Goal: Download file/media

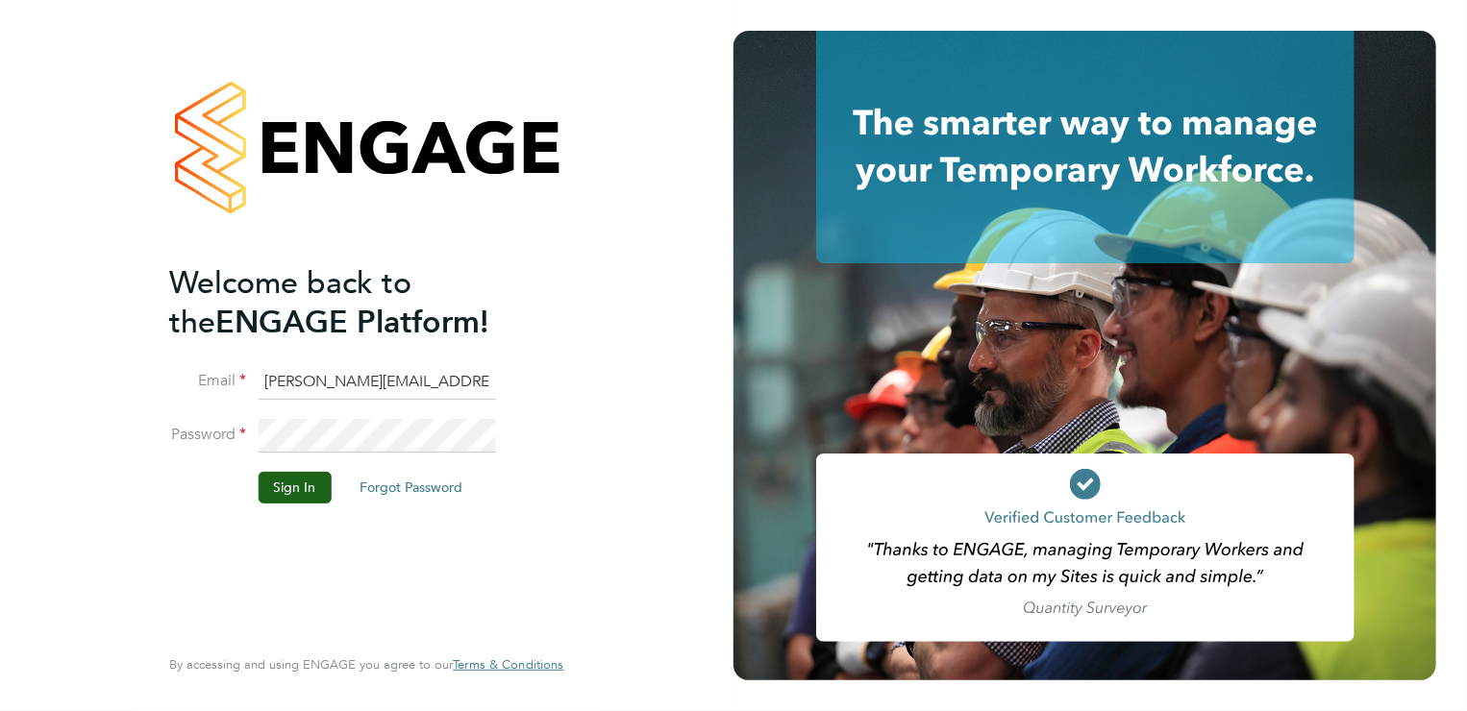
click at [435, 385] on input "richard@northbuildrecruit.com" at bounding box center [376, 382] width 237 height 35
type input "t"
type input "callum@northbuildrecruit.com"
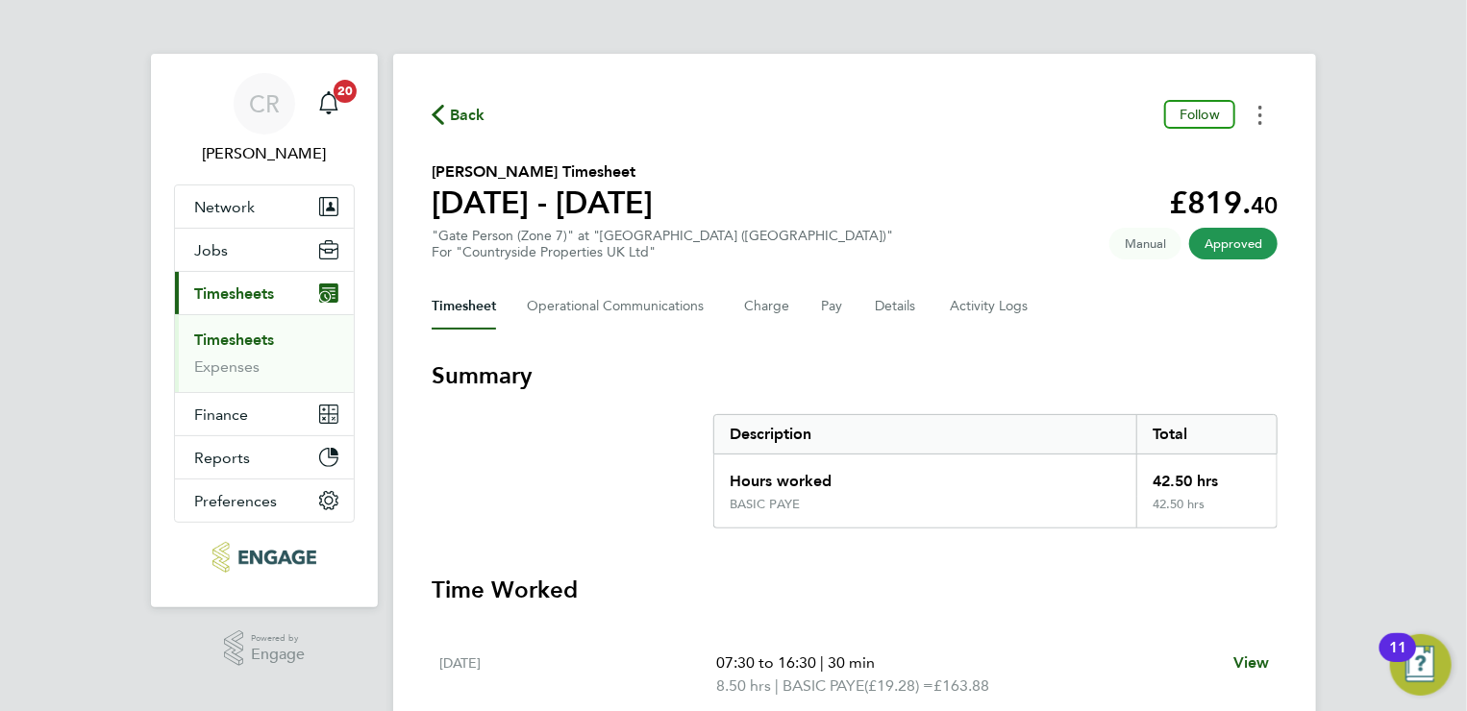
click at [1262, 114] on button "Timesheets Menu" at bounding box center [1260, 115] width 35 height 30
click at [1150, 162] on link "Download timesheet" at bounding box center [1162, 157] width 231 height 38
click at [1265, 121] on button "Timesheets Menu" at bounding box center [1260, 115] width 35 height 30
click at [1097, 162] on link "Download timesheet" at bounding box center [1162, 157] width 231 height 38
